Goal: Task Accomplishment & Management: Use online tool/utility

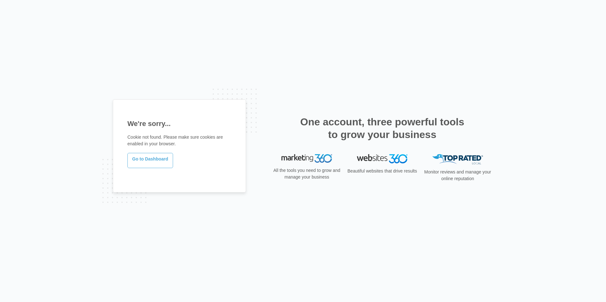
click at [151, 165] on link "Go to Dashboard" at bounding box center [150, 160] width 46 height 15
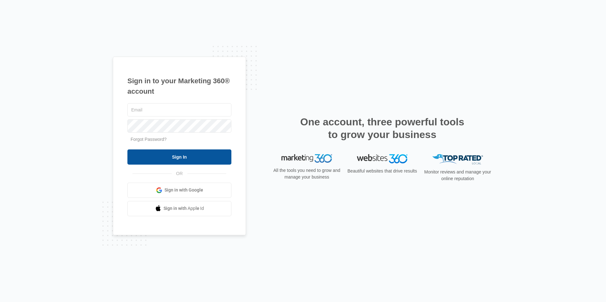
type input "ridgeassist@vintage-corp.com"
click at [187, 157] on input "Sign In" at bounding box center [179, 157] width 104 height 15
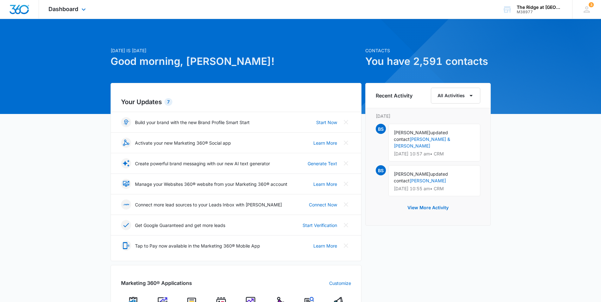
click at [79, 11] on div "Dashboard Apps Reputation Websites Forms CRM Email Social Content Ads Intellige…" at bounding box center [68, 9] width 58 height 19
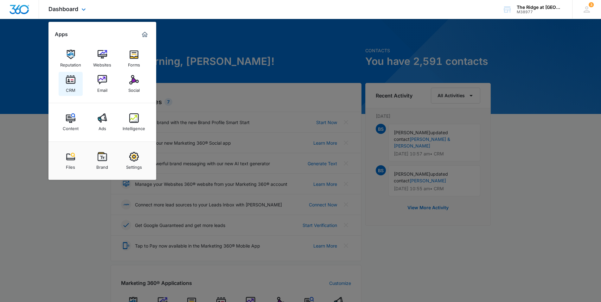
click at [68, 84] on img at bounding box center [71, 80] width 10 height 10
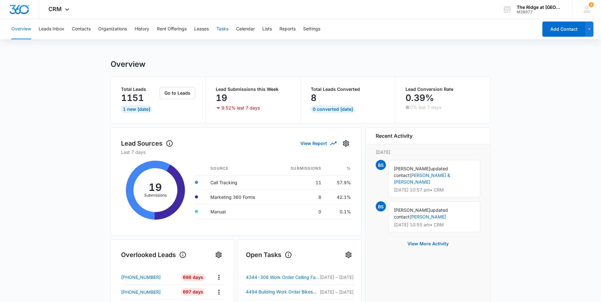
click at [226, 27] on button "Tasks" at bounding box center [223, 29] width 12 height 20
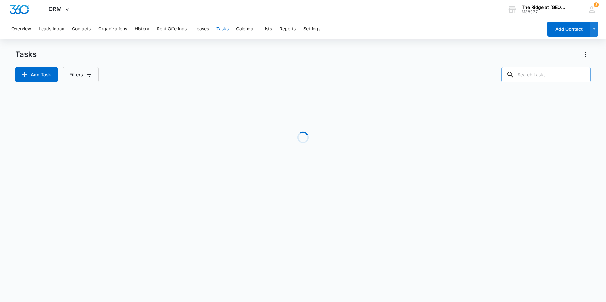
click at [547, 77] on input "text" at bounding box center [546, 74] width 89 height 15
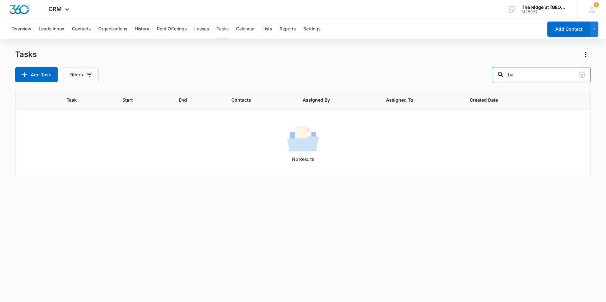
type input "b"
type input "d"
type input "patch"
click at [585, 76] on icon "Clear" at bounding box center [582, 75] width 8 height 8
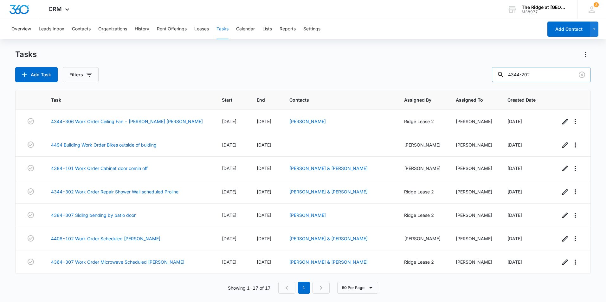
type input "4344-202"
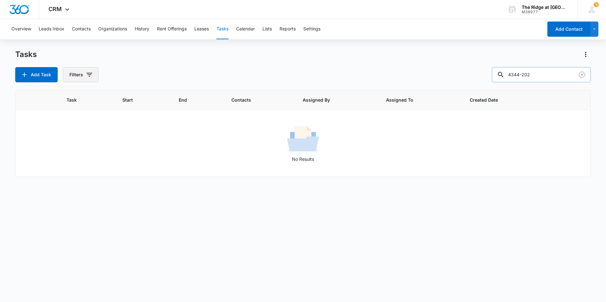
click at [92, 67] on button "Filters" at bounding box center [81, 74] width 36 height 15
click at [74, 152] on div at bounding box center [74, 151] width 6 height 6
click at [71, 151] on input "Complete" at bounding box center [70, 151] width 0 height 0
radio input "false"
radio input "true"
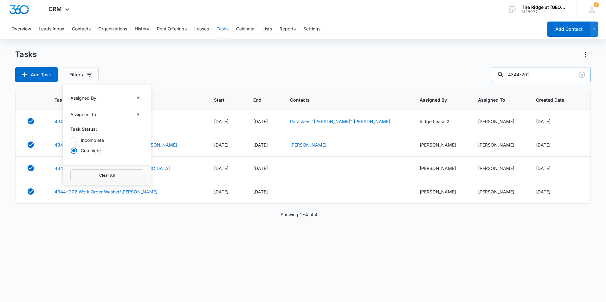
click at [229, 73] on div "Add Task Filters Assigned By Assigned To Task Status: Incomplete Complete Clear…" at bounding box center [303, 74] width 576 height 15
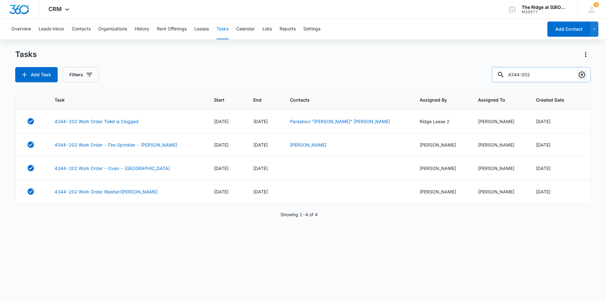
click at [583, 77] on icon "Clear" at bounding box center [582, 75] width 8 height 8
